Goal: Information Seeking & Learning: Find specific page/section

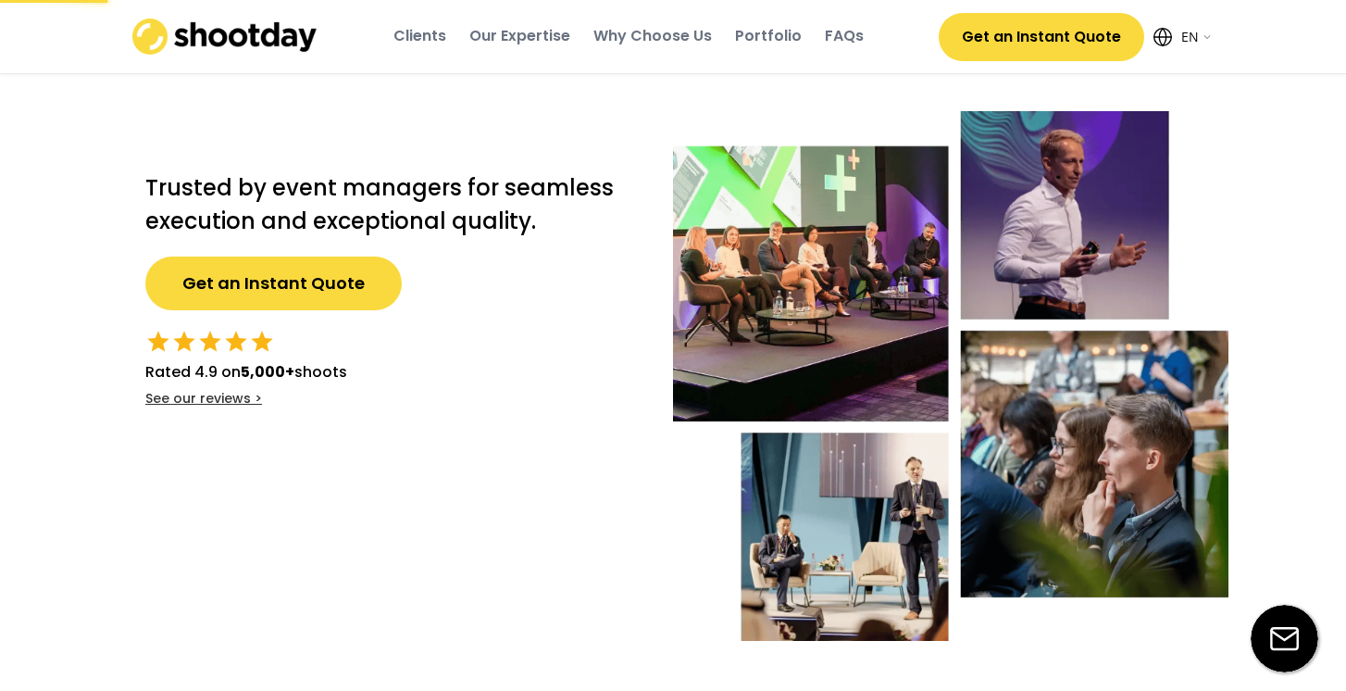
select select ""en""
click at [836, 41] on div "FAQs" at bounding box center [844, 36] width 39 height 20
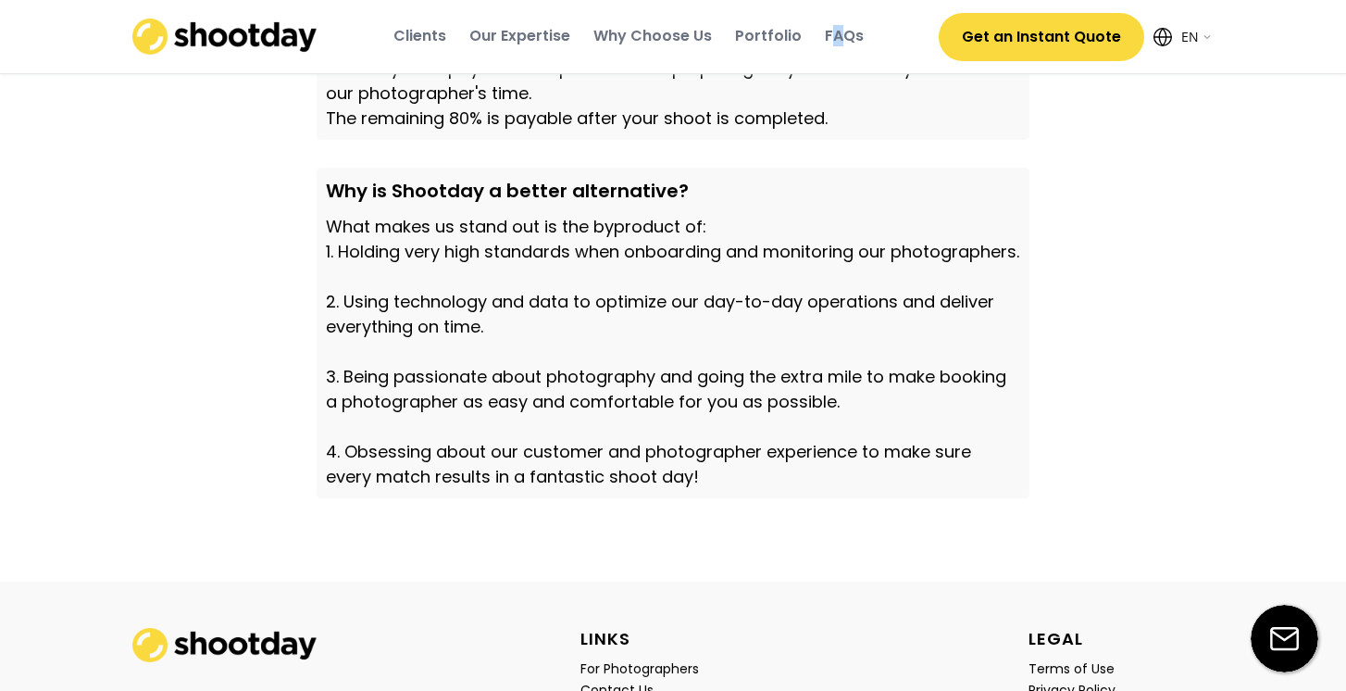
scroll to position [6263, 0]
